Goal: Use online tool/utility: Utilize a website feature to perform a specific function

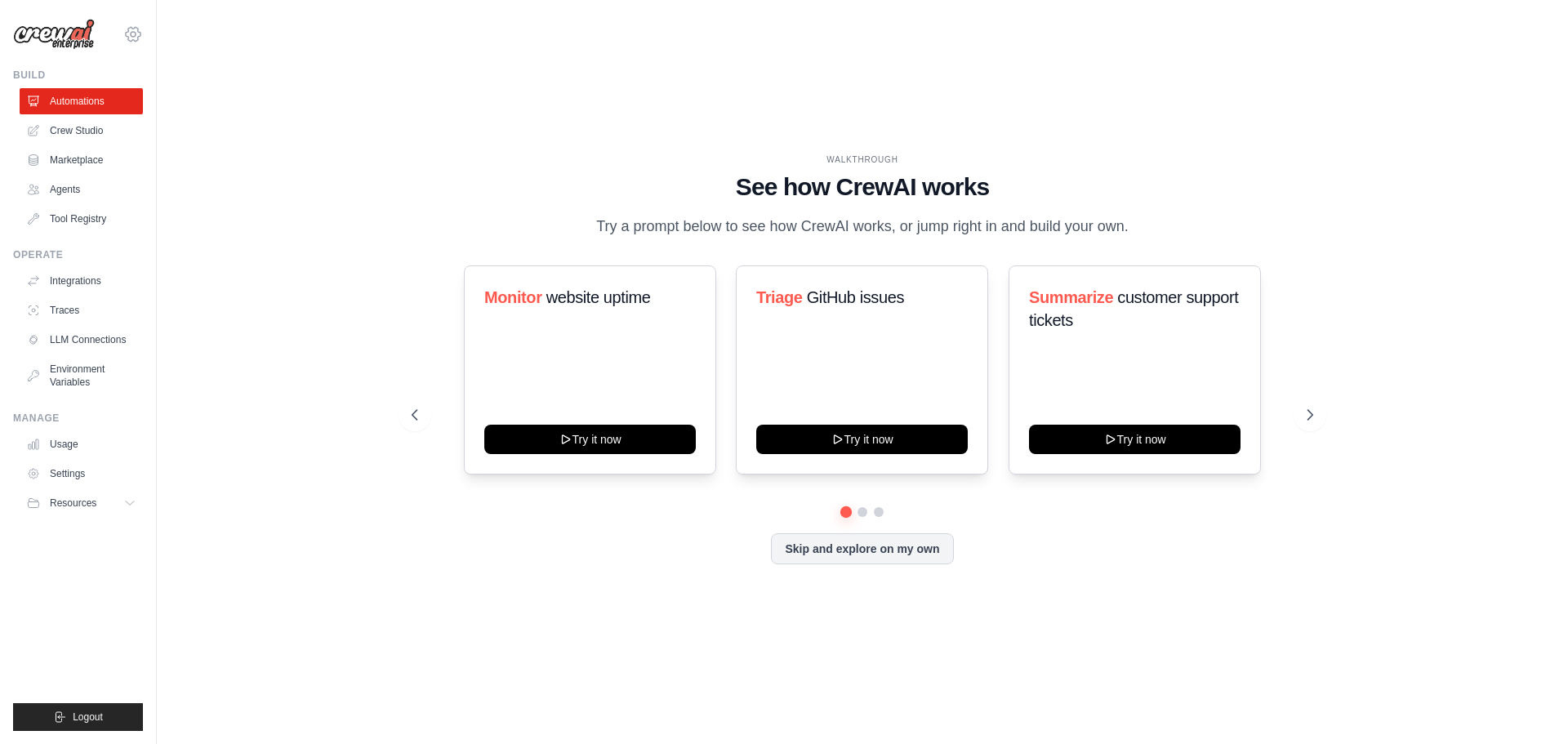
click at [138, 43] on icon at bounding box center [133, 34] width 19 height 19
click at [462, 79] on div "WALKTHROUGH See how [PERSON_NAME] works Try a prompt below to see how [PERSON_N…" at bounding box center [862, 372] width 1359 height 711
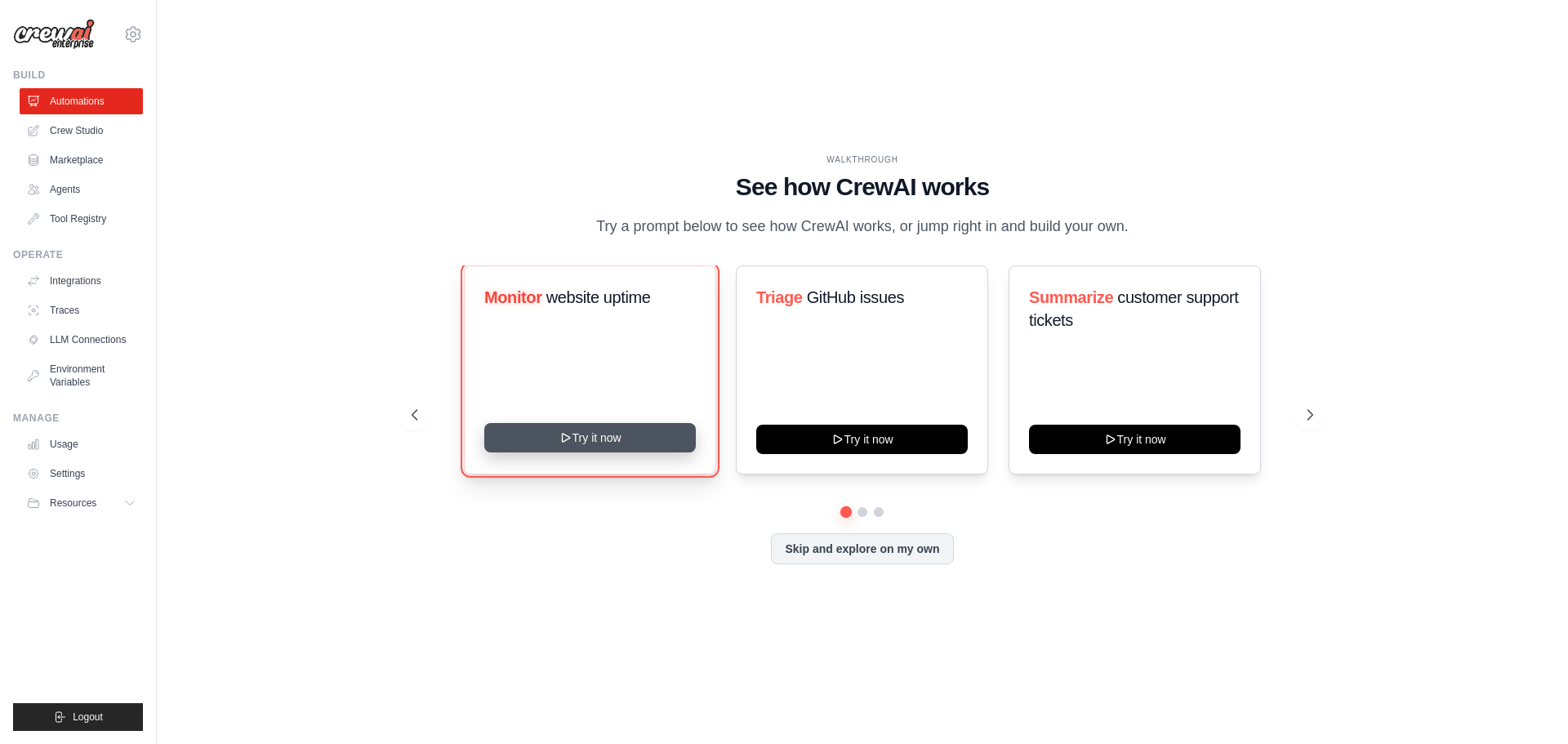
click at [593, 442] on button "Try it now" at bounding box center [590, 437] width 212 height 30
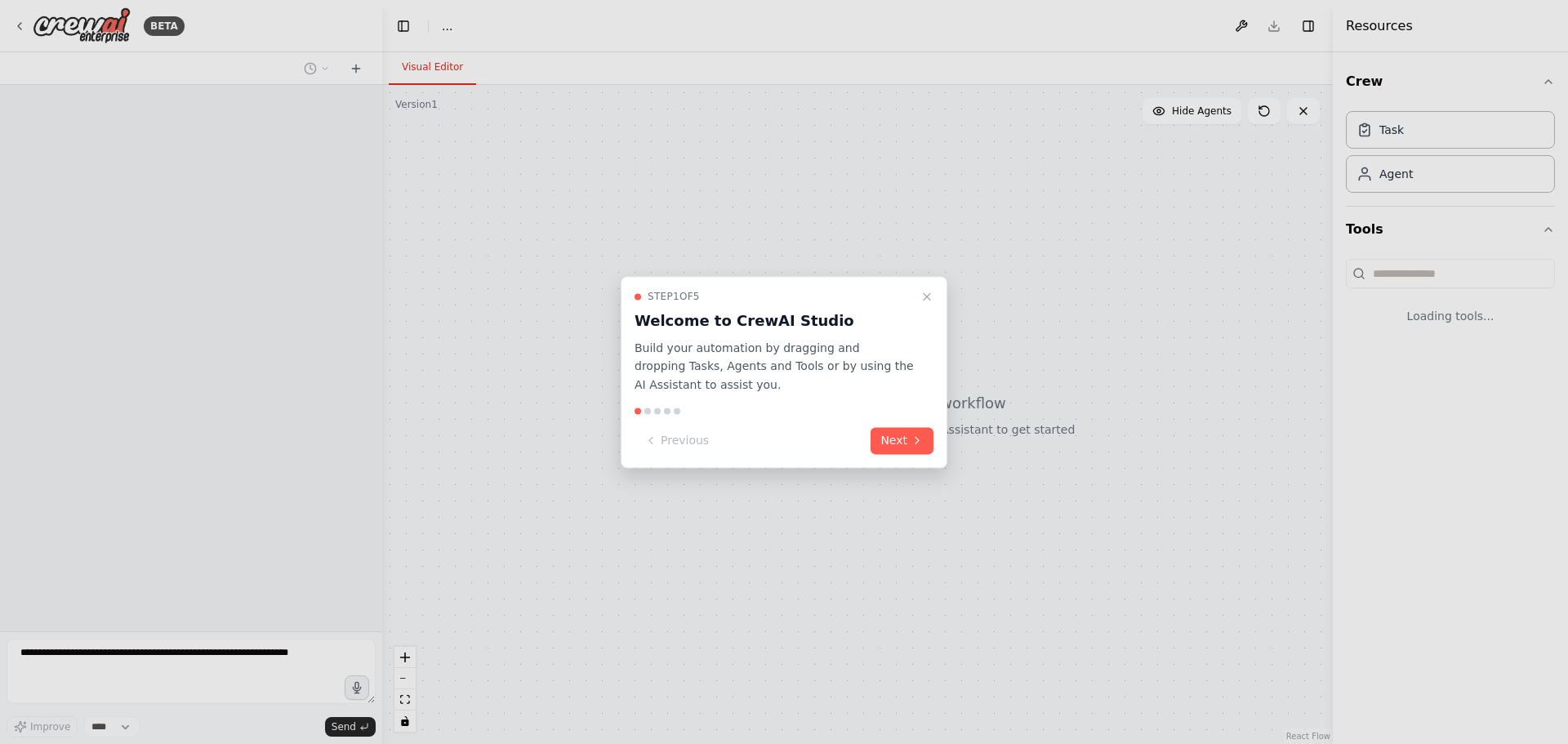
select select "****"
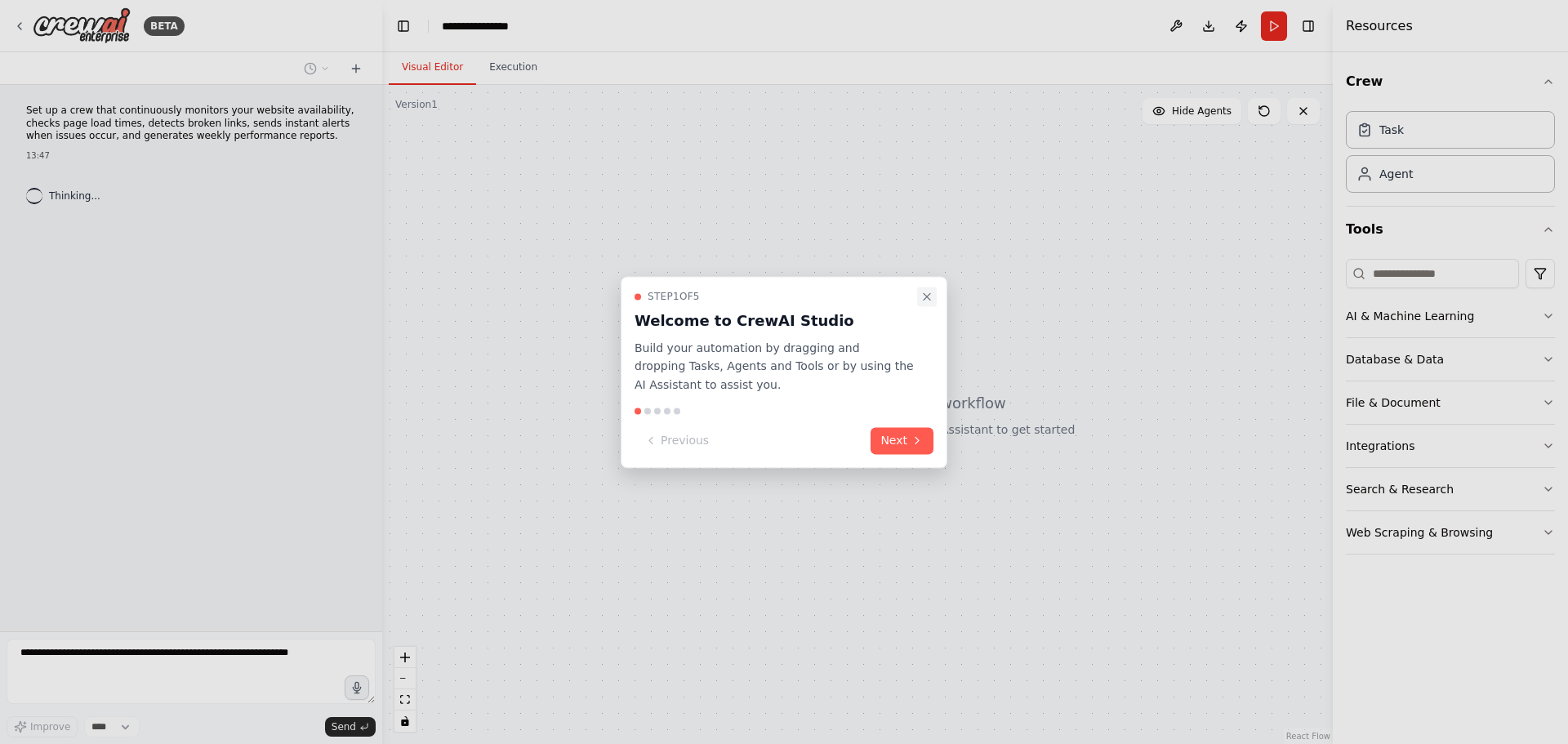
click at [931, 296] on icon "Close walkthrough" at bounding box center [927, 297] width 13 height 13
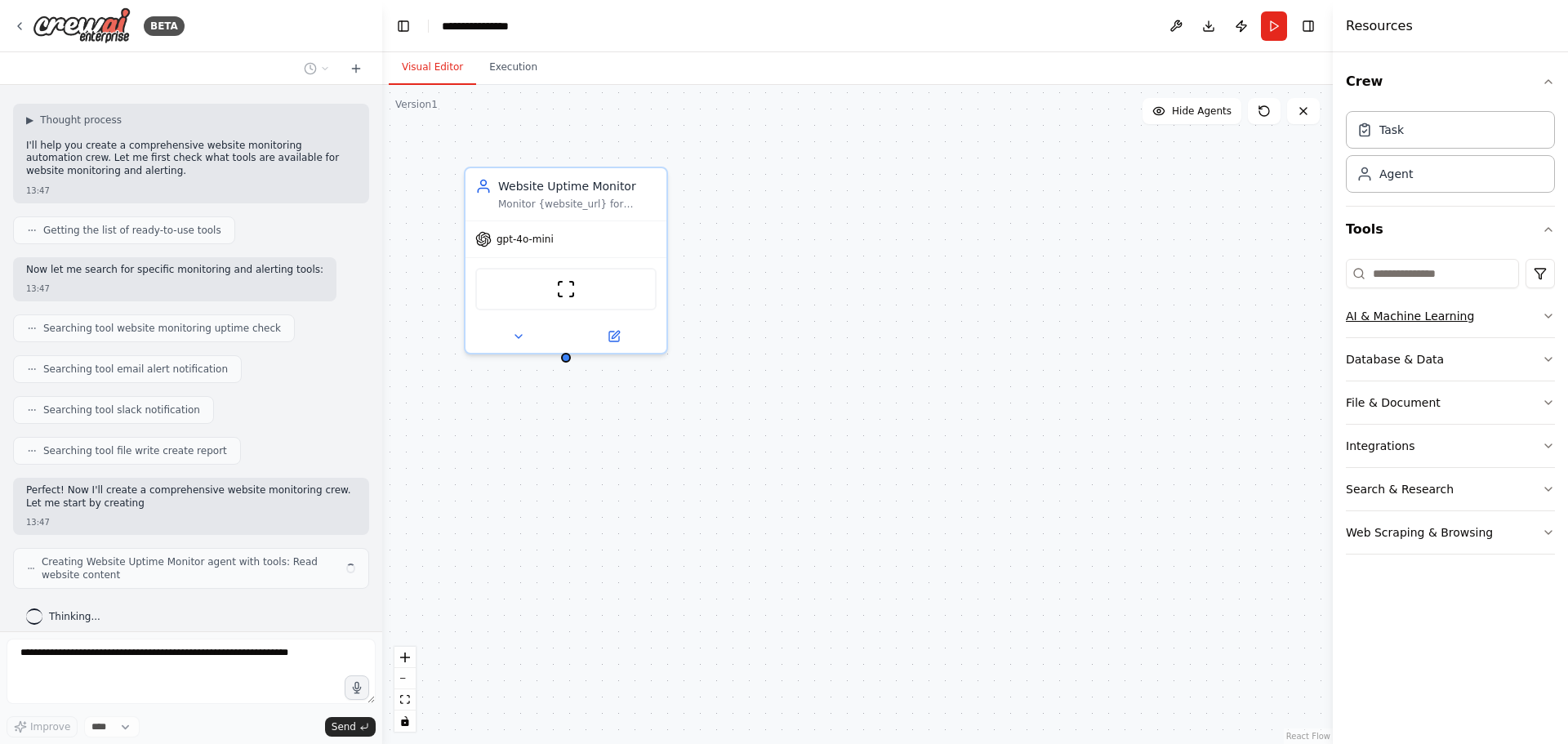
scroll to position [89, 0]
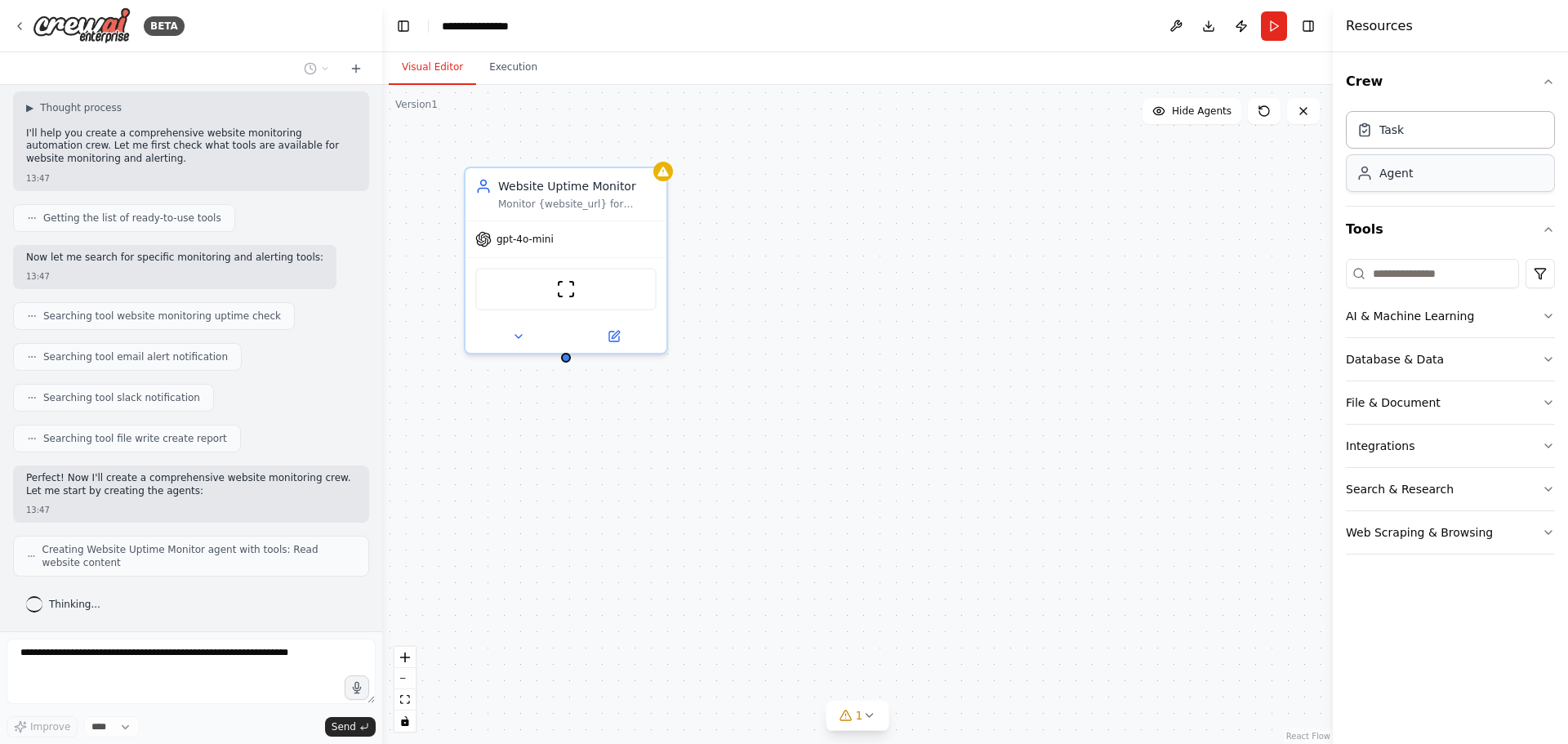
click at [1403, 182] on div "Agent" at bounding box center [1450, 173] width 209 height 37
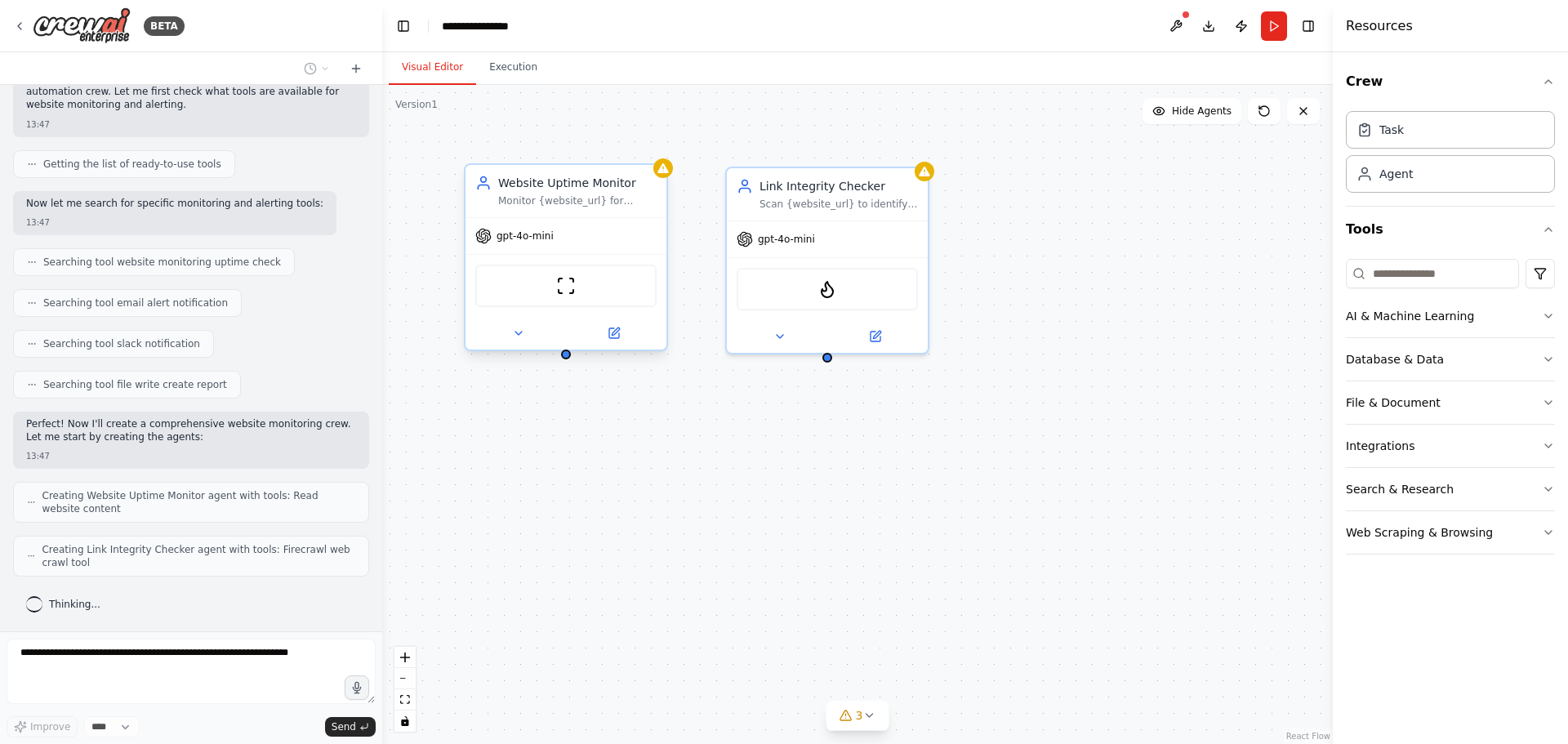
scroll to position [198, 0]
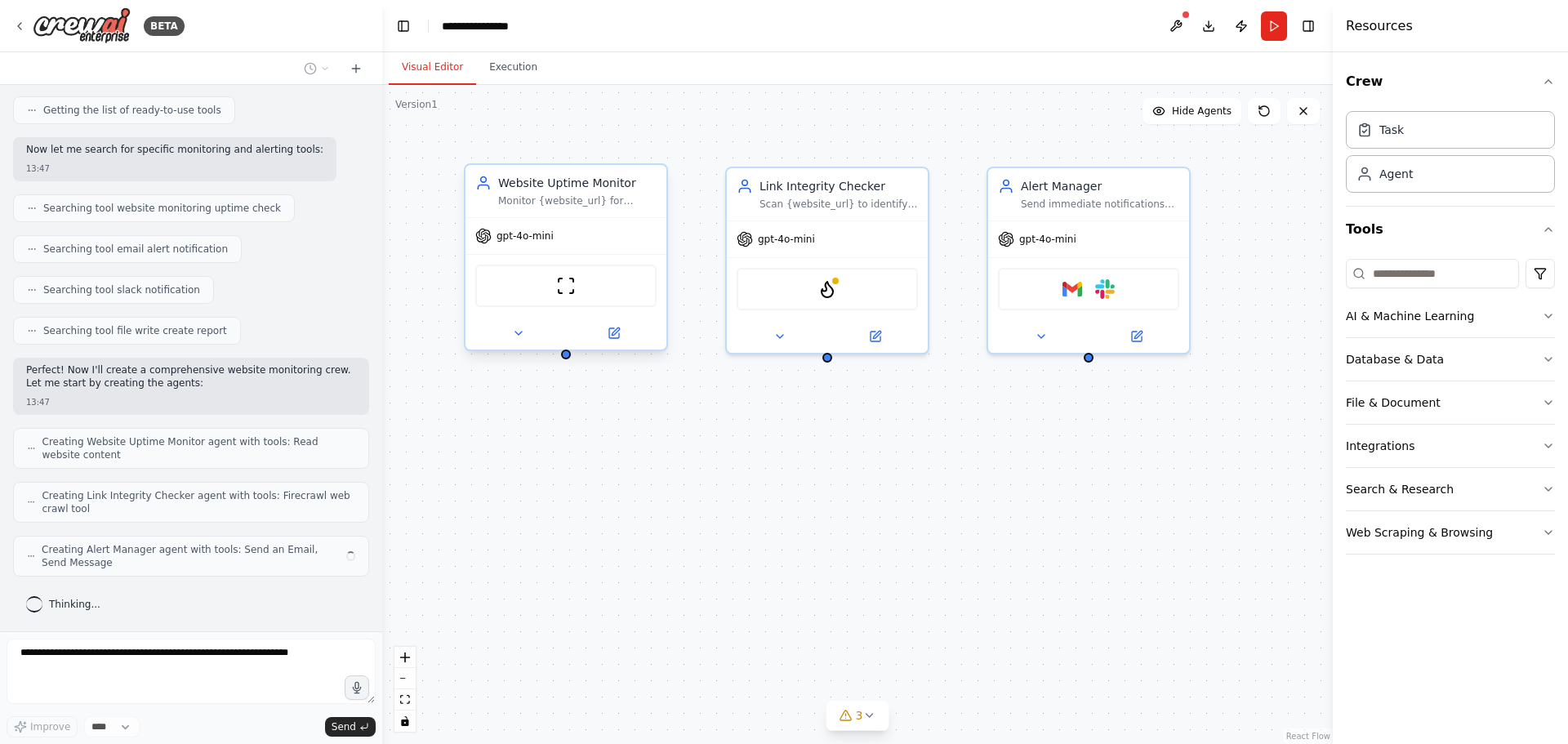
click at [502, 243] on div "gpt-4o-mini" at bounding box center [514, 236] width 79 height 16
click at [515, 239] on span "gpt-4o-mini" at bounding box center [524, 236] width 57 height 13
click at [510, 236] on span "gpt-4o-mini" at bounding box center [524, 236] width 57 height 13
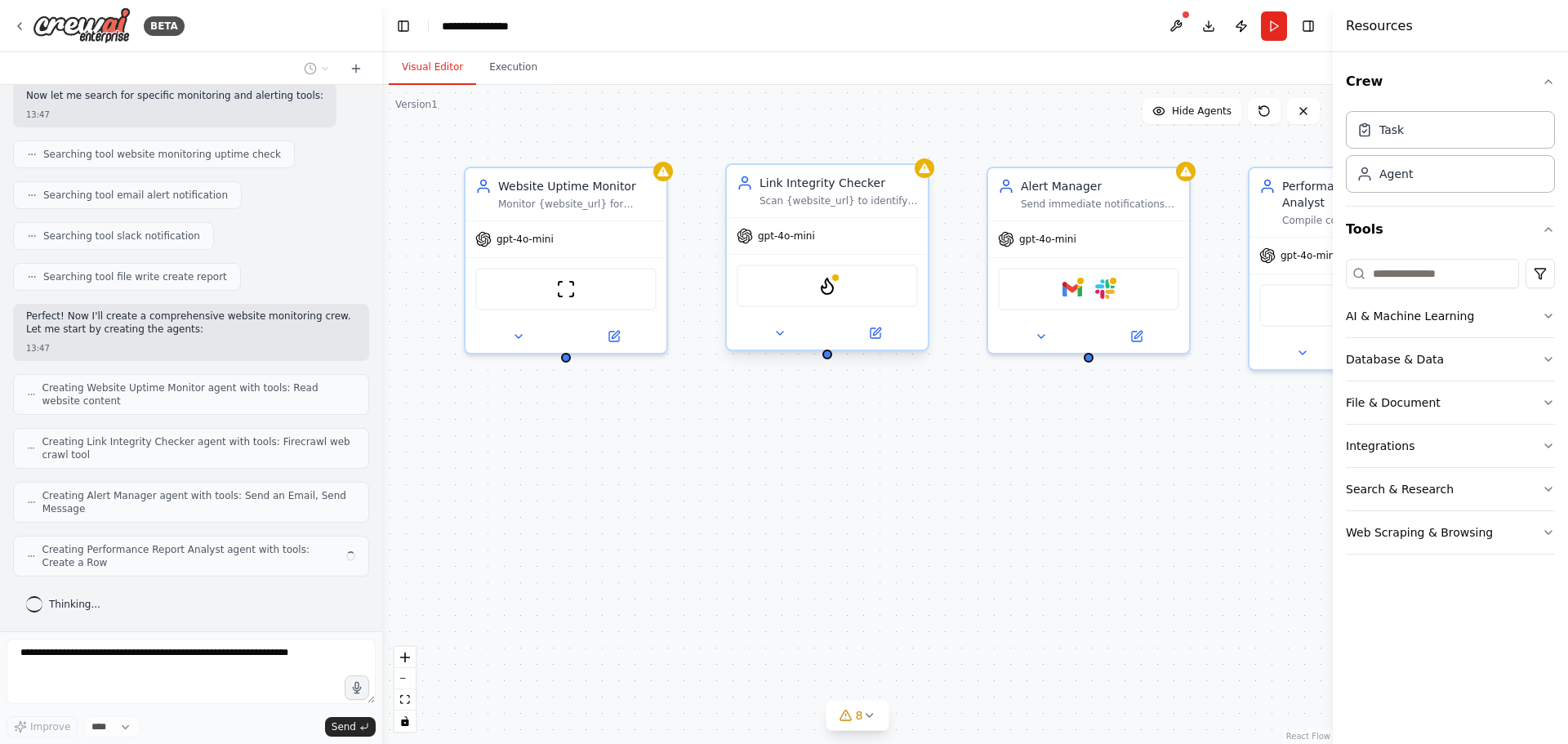
scroll to position [238, 0]
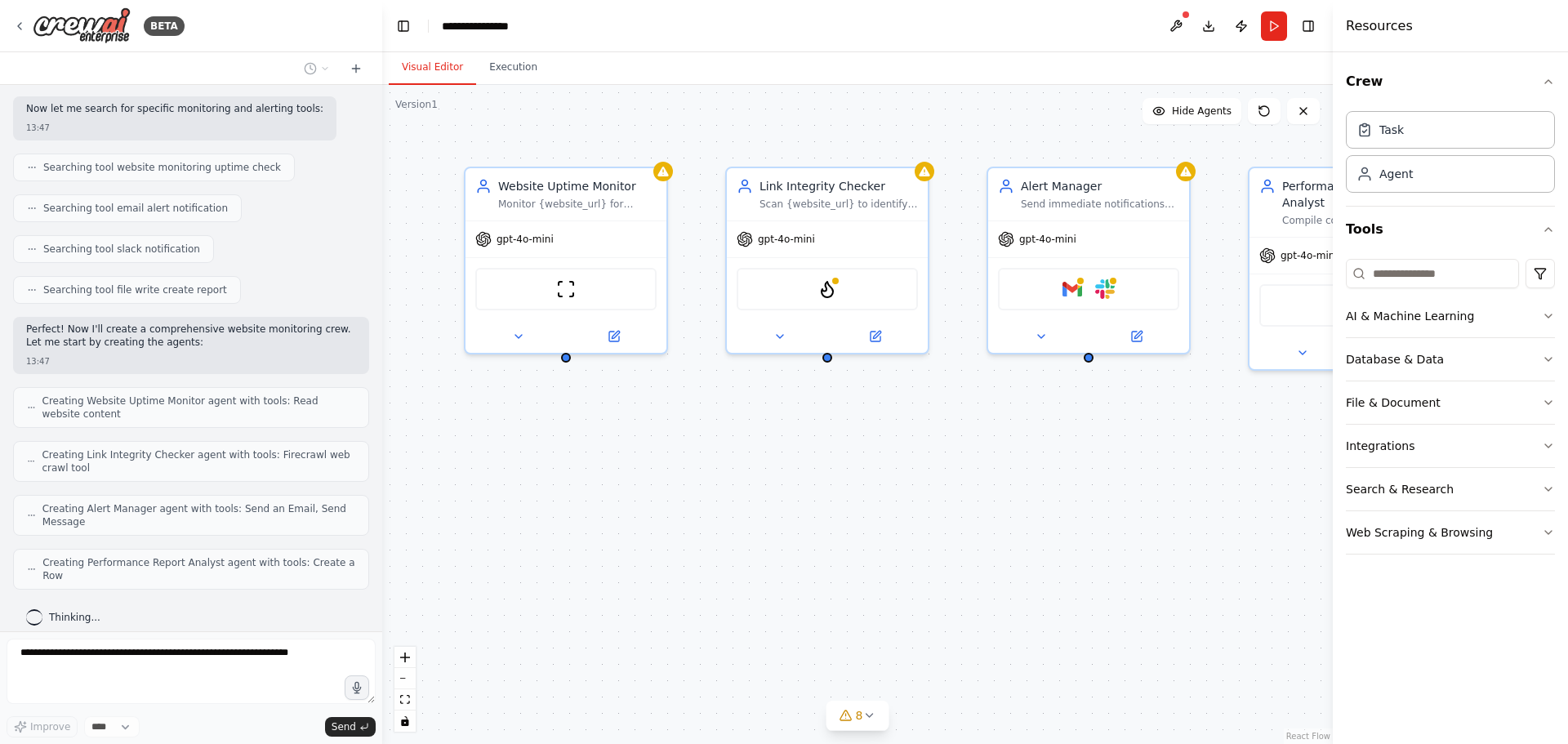
click at [589, 453] on div "Website Uptime Monitor Monitor {website_url} for availability and performance, …" at bounding box center [858, 414] width 951 height 659
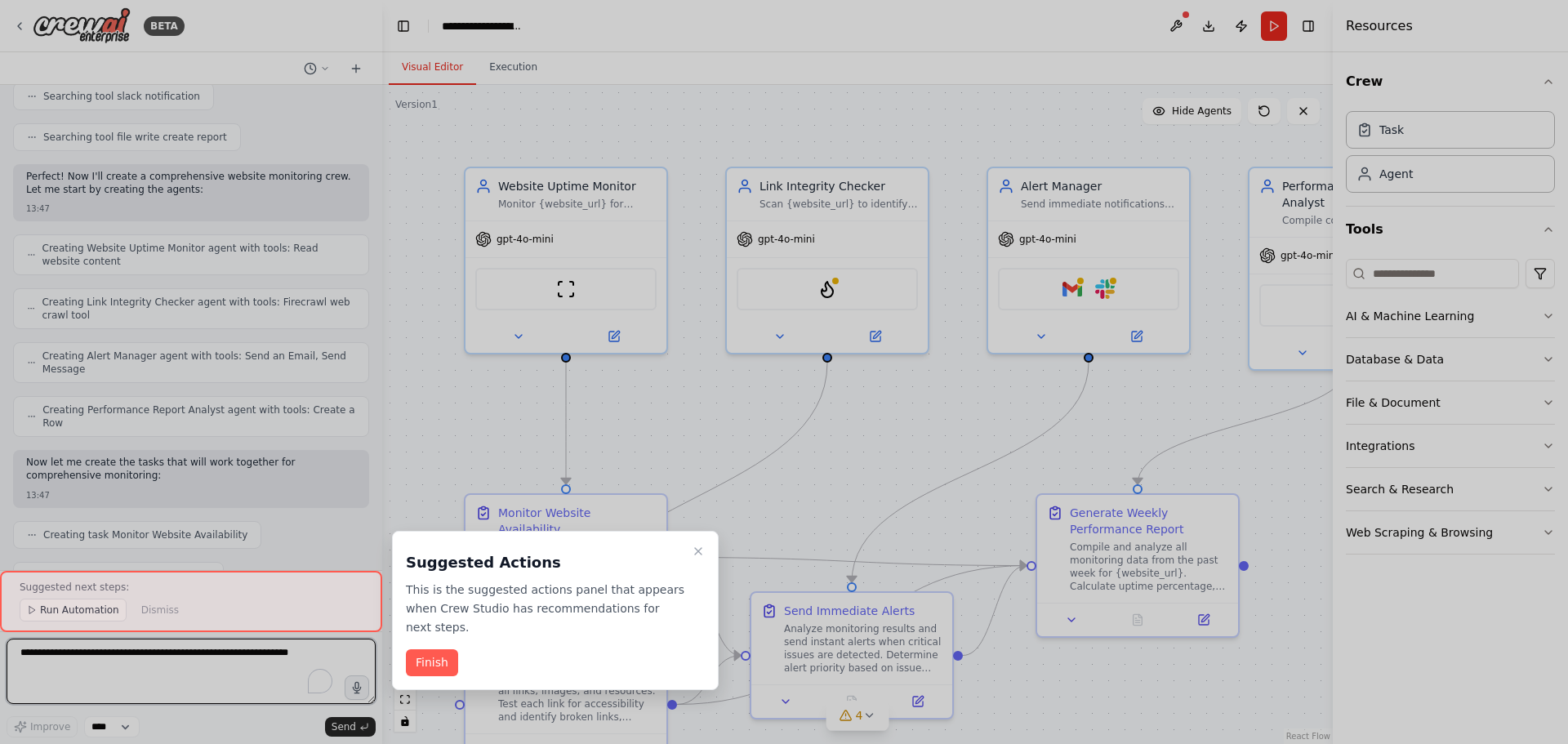
scroll to position [1166, 0]
